Goal: Transaction & Acquisition: Purchase product/service

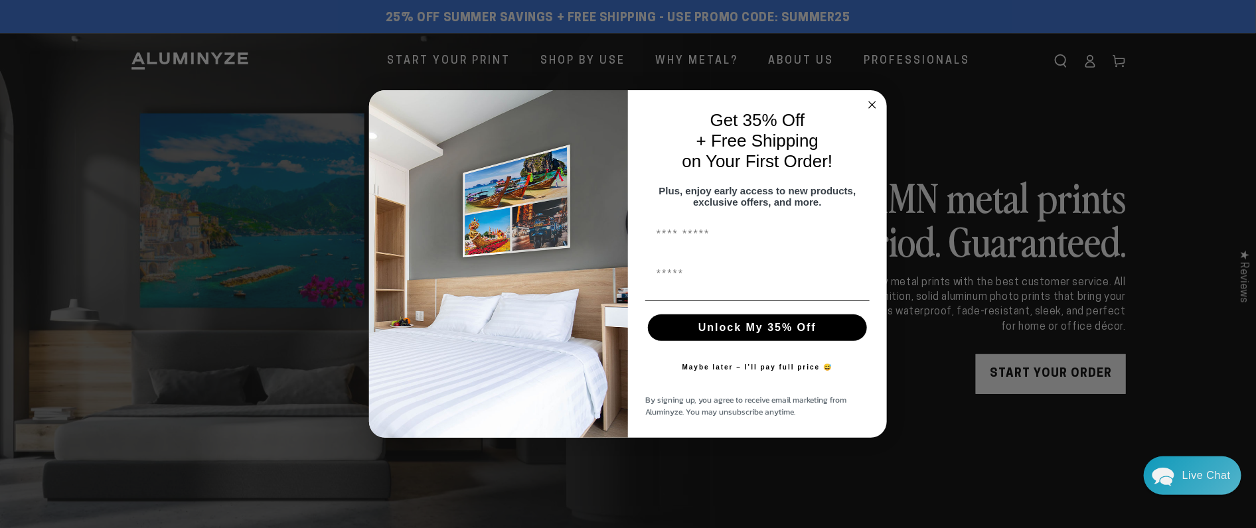
click at [869, 98] on circle "Close dialog" at bounding box center [872, 105] width 15 height 15
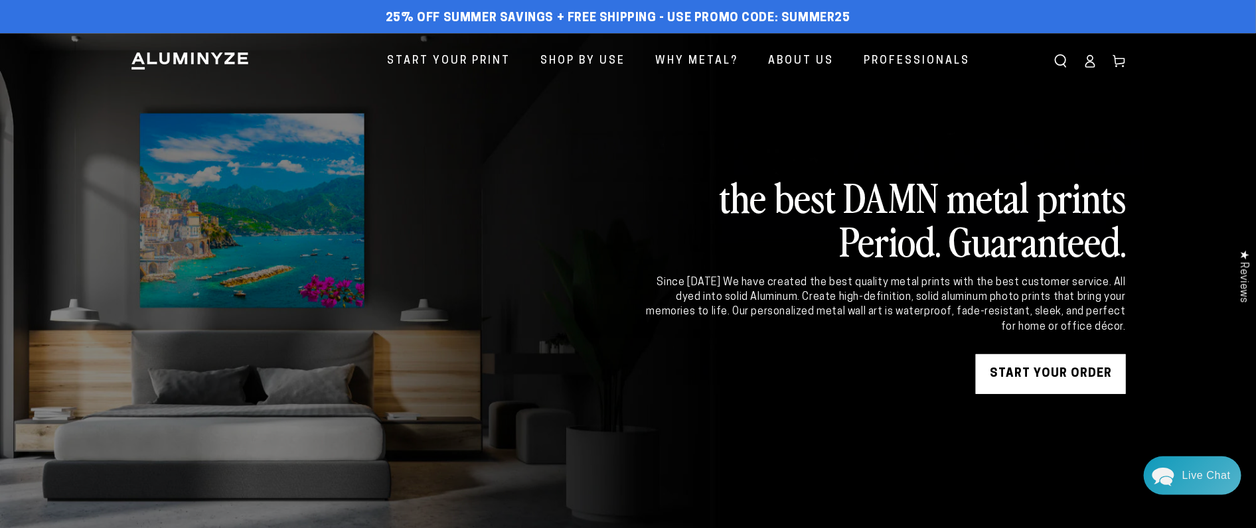
click at [1089, 63] on icon at bounding box center [1089, 60] width 13 height 13
click at [1088, 62] on icon at bounding box center [1090, 64] width 9 height 5
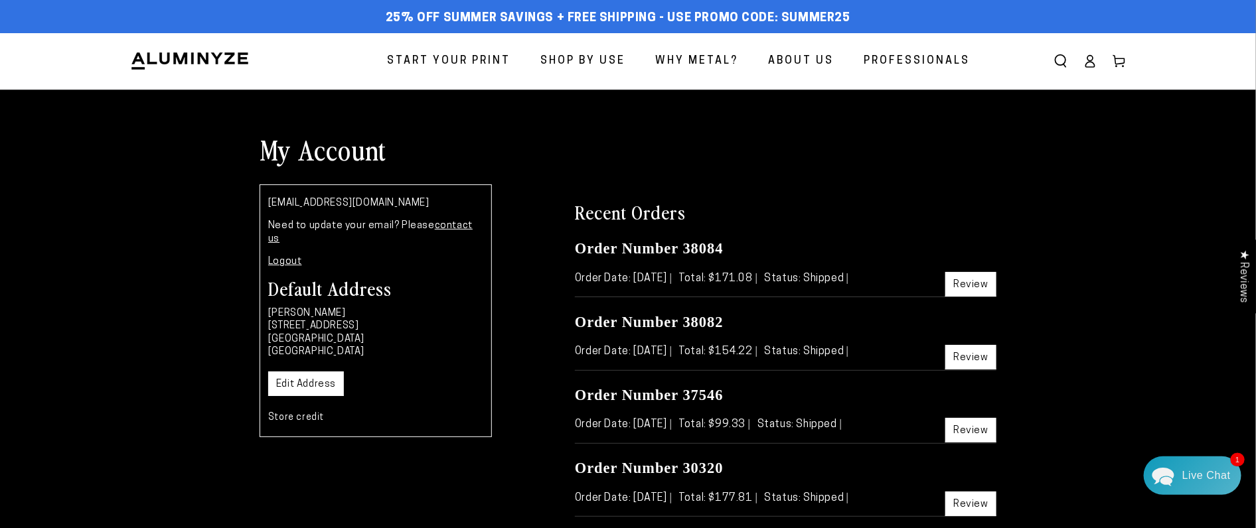
click at [458, 60] on span "Start Your Print" at bounding box center [448, 61] width 123 height 19
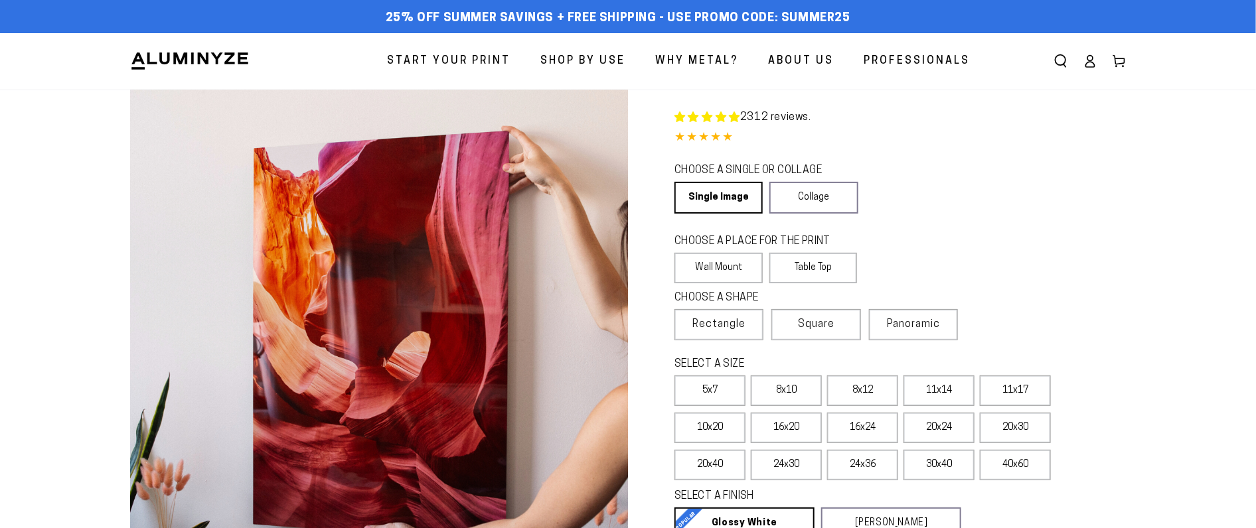
select select "**********"
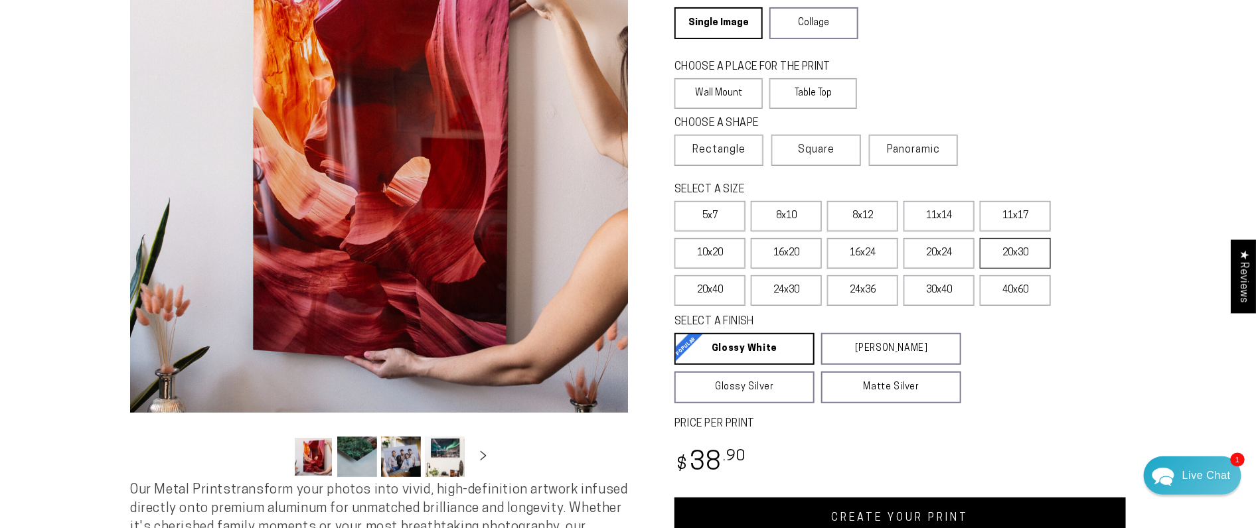
click at [1018, 253] on label "20x30" at bounding box center [1015, 253] width 71 height 31
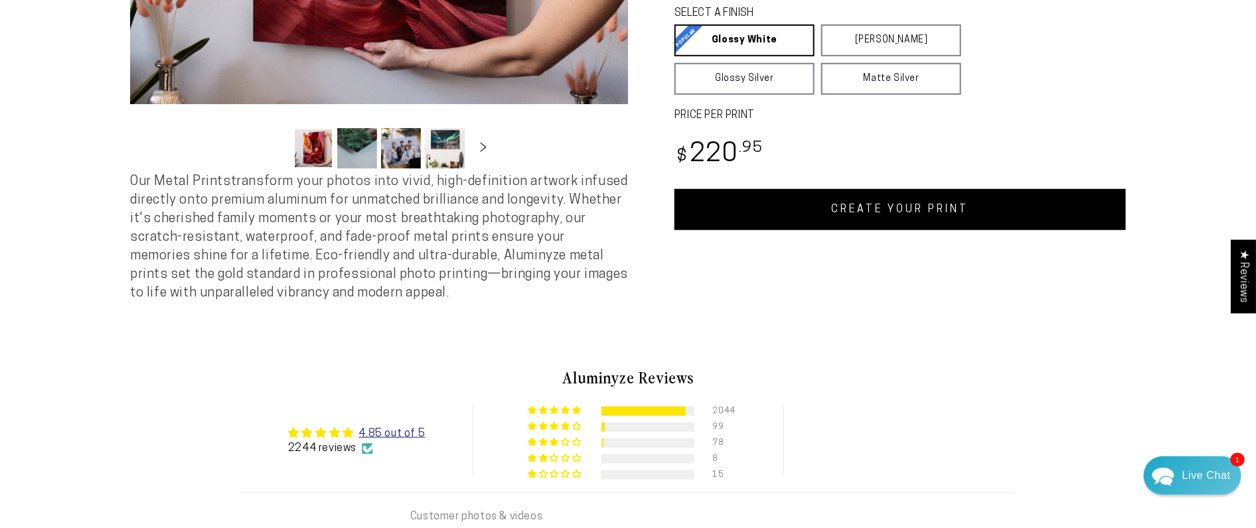
scroll to position [530, 0]
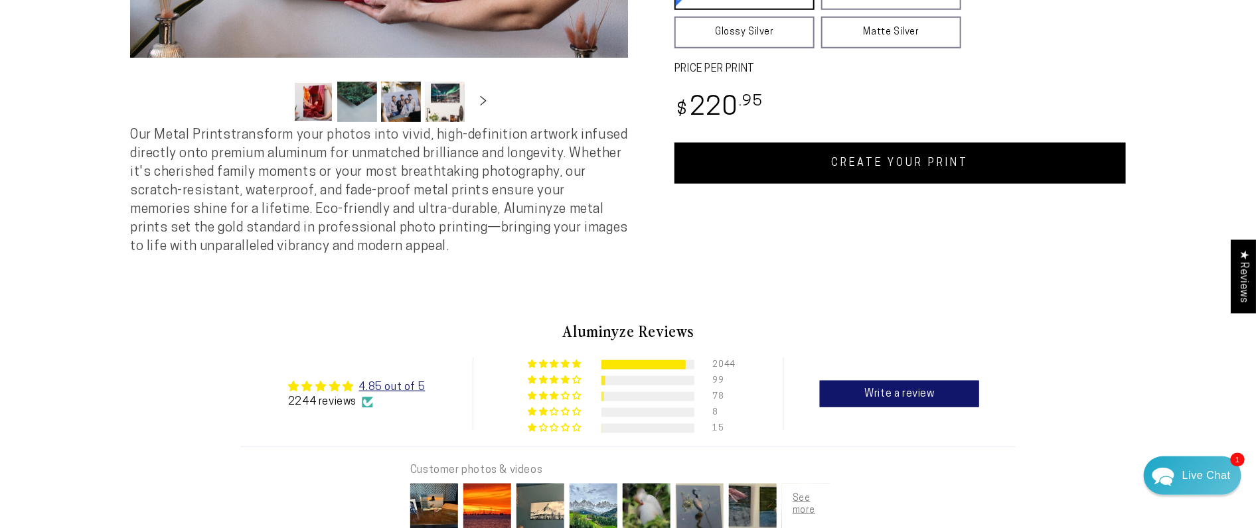
click at [899, 165] on link "CREATE YOUR PRINT" at bounding box center [899, 163] width 451 height 41
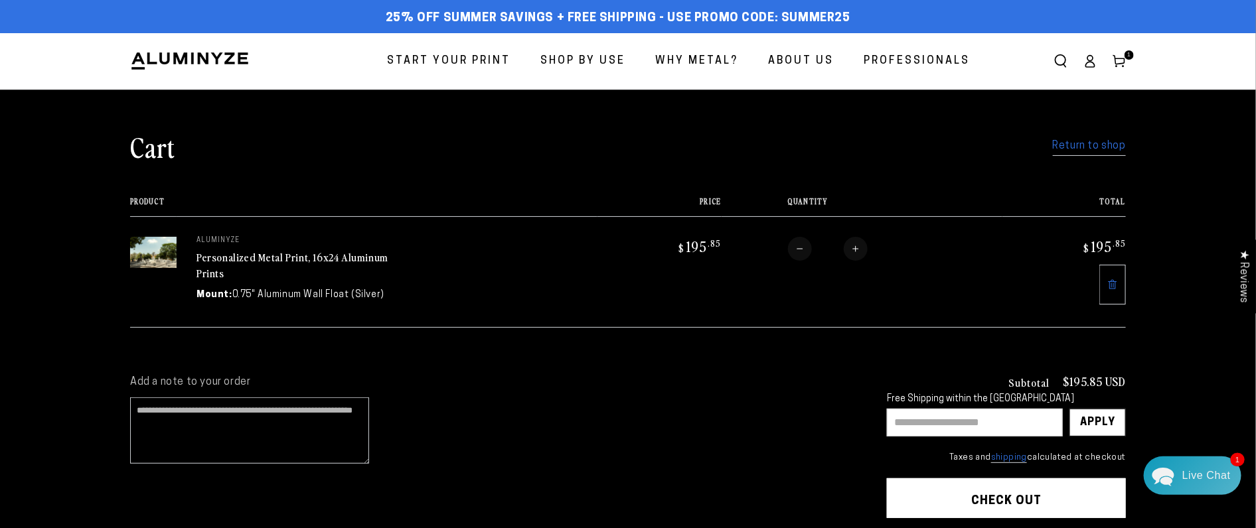
click at [692, 60] on span "Why Metal?" at bounding box center [696, 61] width 83 height 19
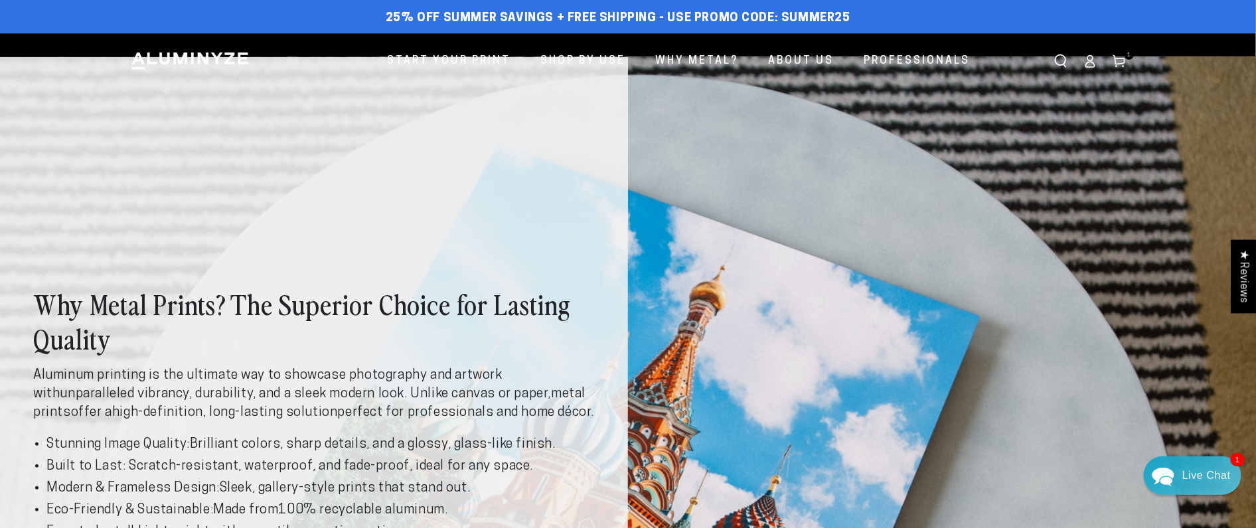
click at [1113, 56] on use at bounding box center [1118, 62] width 11 height 12
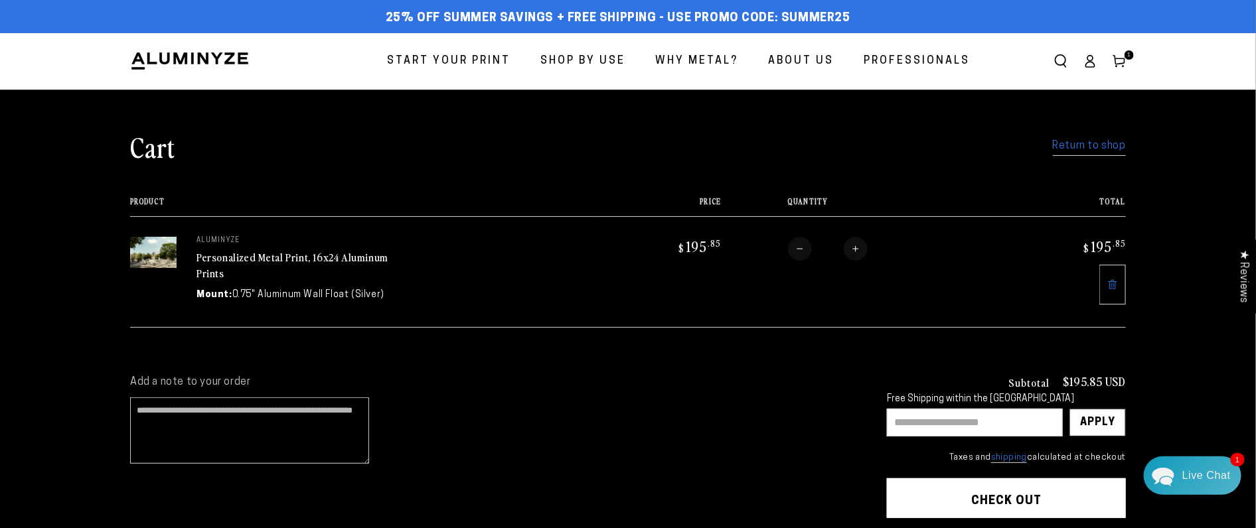
click at [1078, 142] on link "Return to shop" at bounding box center [1089, 146] width 73 height 19
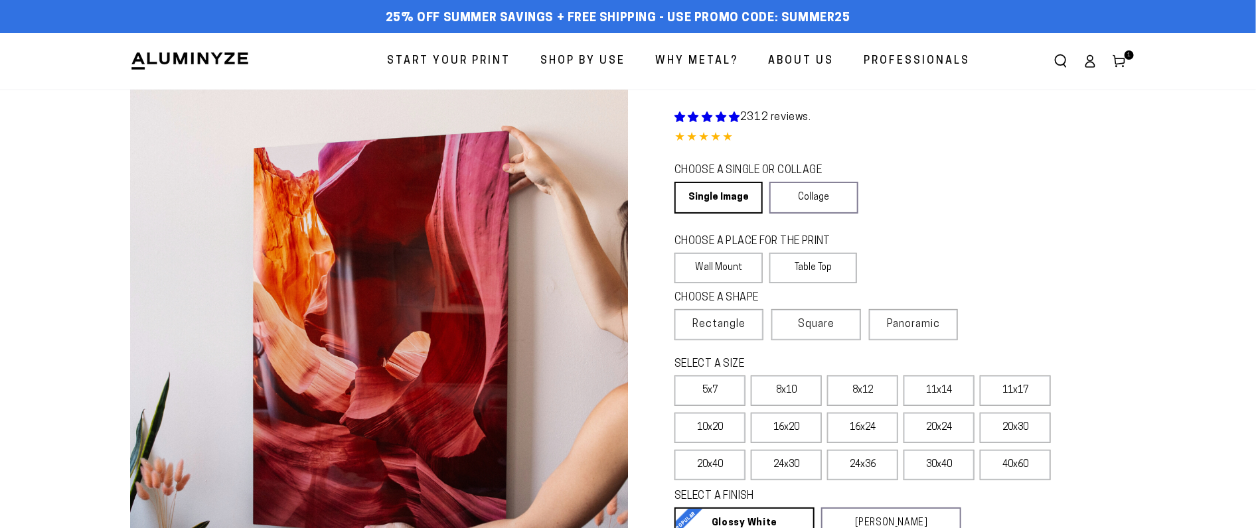
select select "**********"
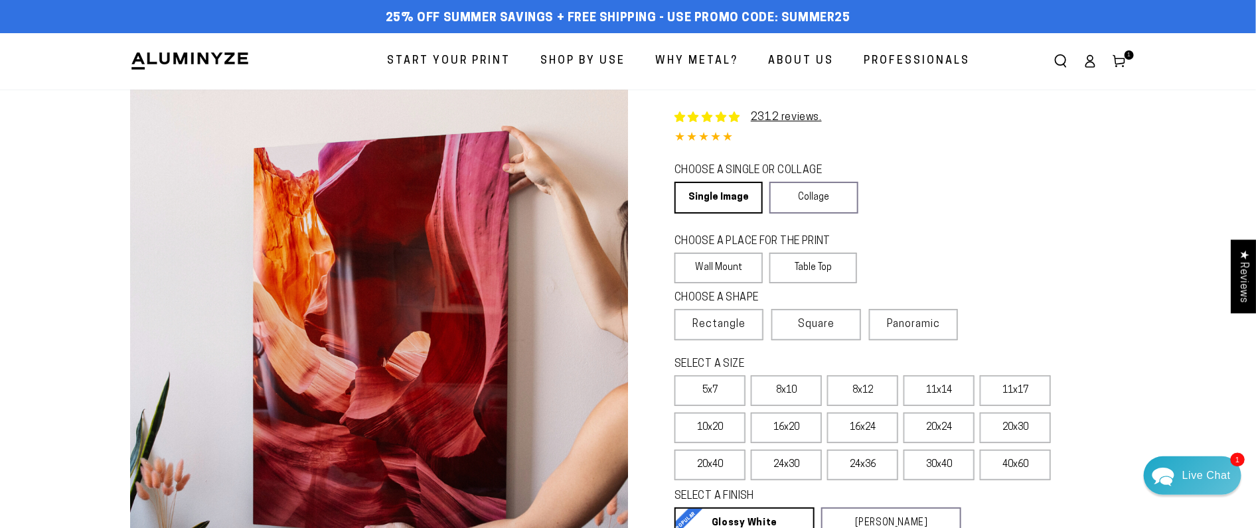
click at [1124, 53] on span "1 1 item" at bounding box center [1128, 54] width 9 height 9
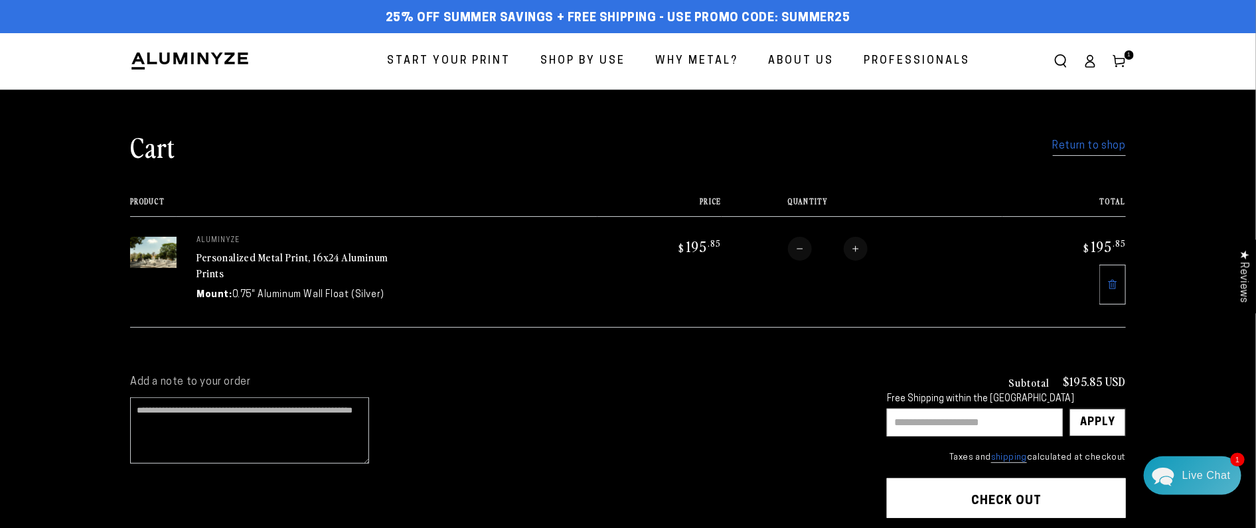
click at [1090, 145] on link "Return to shop" at bounding box center [1089, 146] width 73 height 19
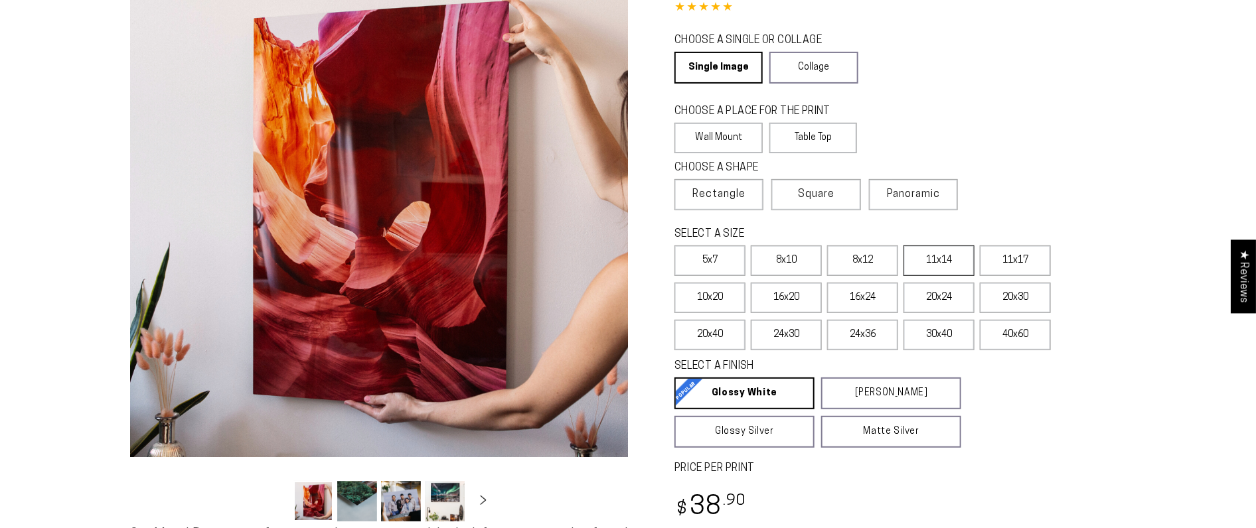
select select "**********"
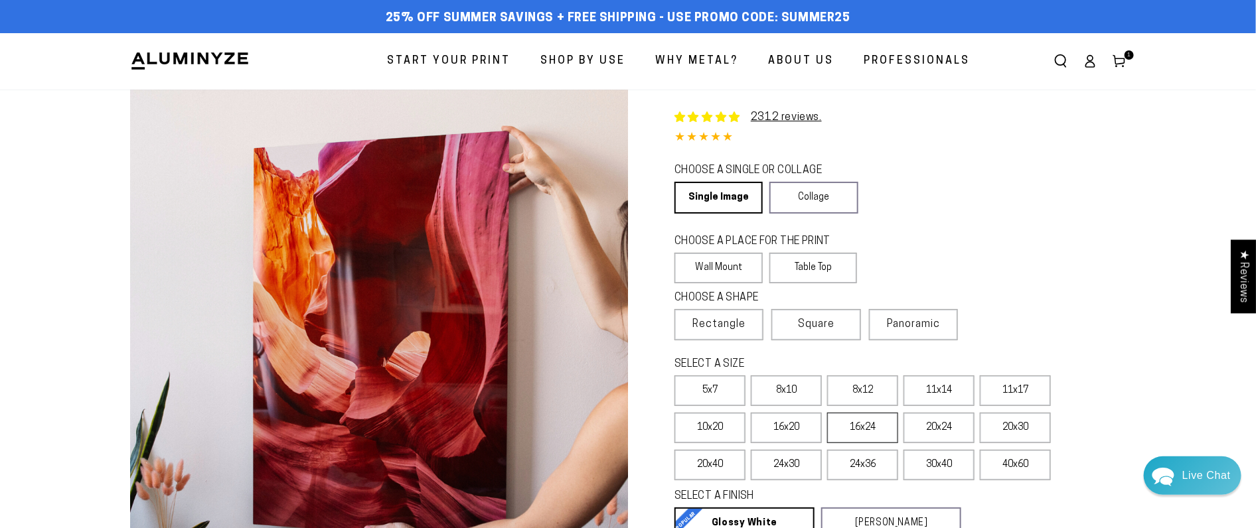
click at [875, 433] on label "16x24" at bounding box center [862, 428] width 71 height 31
click at [877, 431] on label "16x24" at bounding box center [862, 428] width 71 height 31
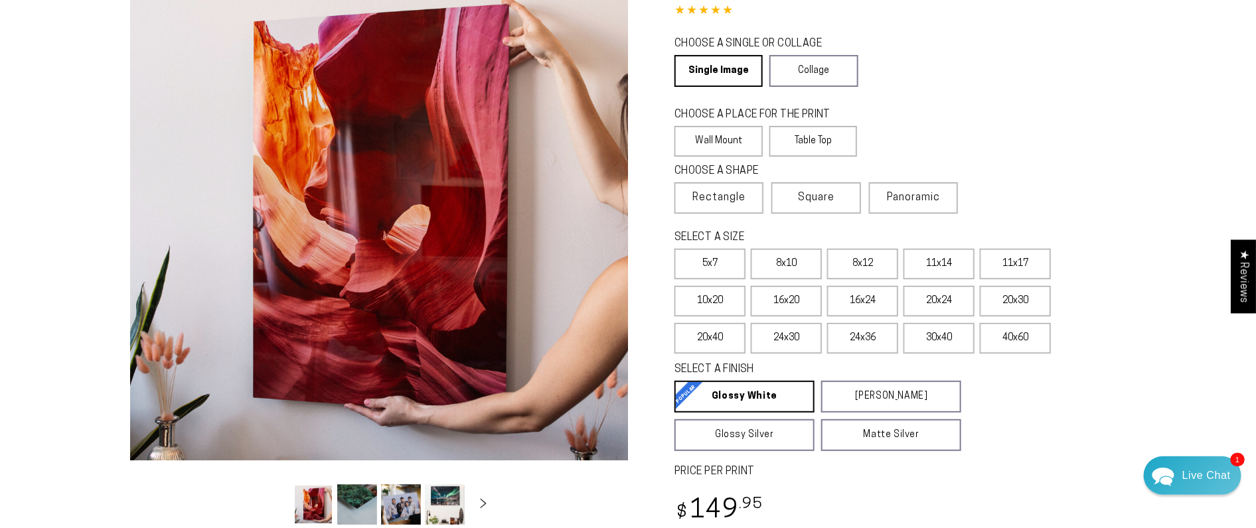
scroll to position [202, 0]
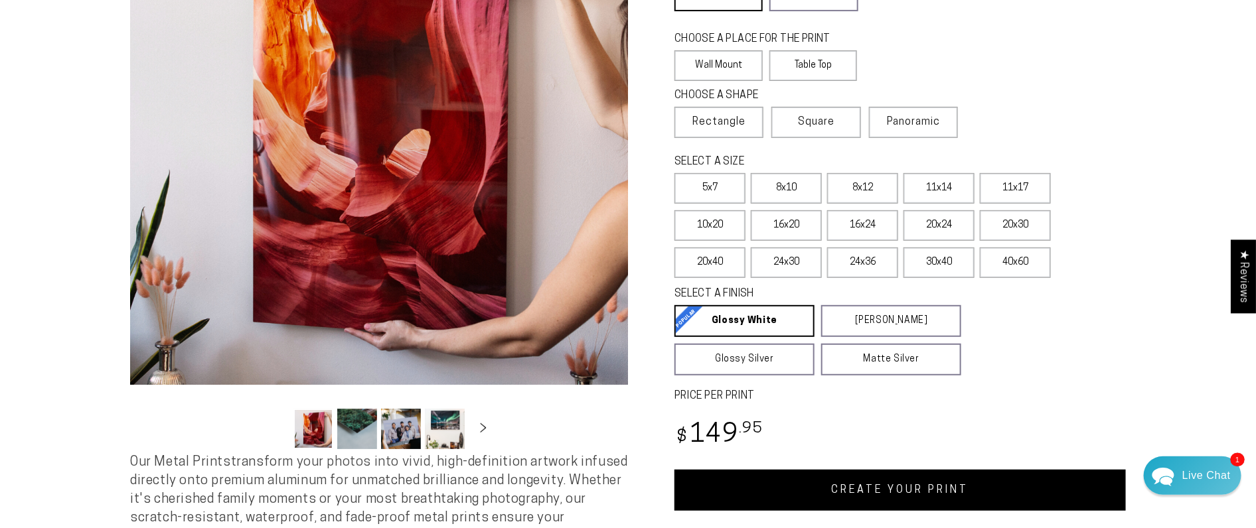
click at [944, 489] on link "CREATE YOUR PRINT" at bounding box center [899, 490] width 451 height 41
